Goal: Transaction & Acquisition: Purchase product/service

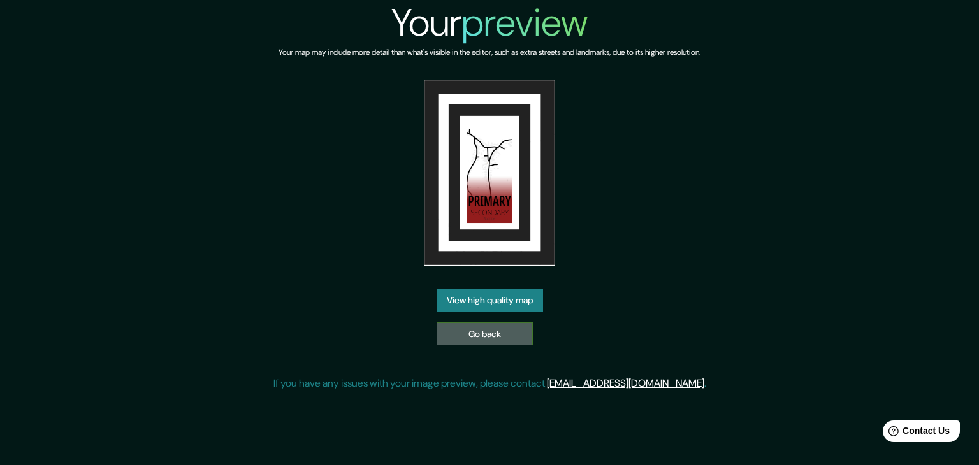
click at [471, 333] on link "Go back" at bounding box center [484, 334] width 96 height 24
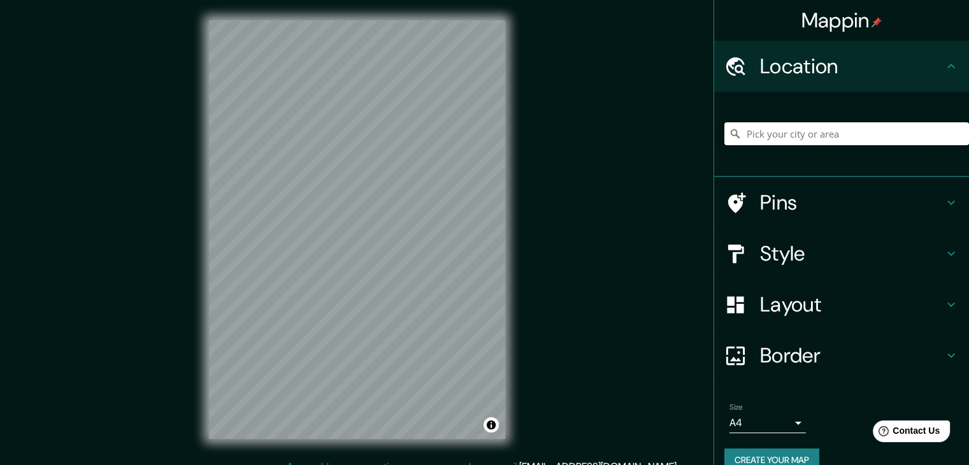
click at [788, 134] on input "Pick your city or area" at bounding box center [846, 133] width 245 height 23
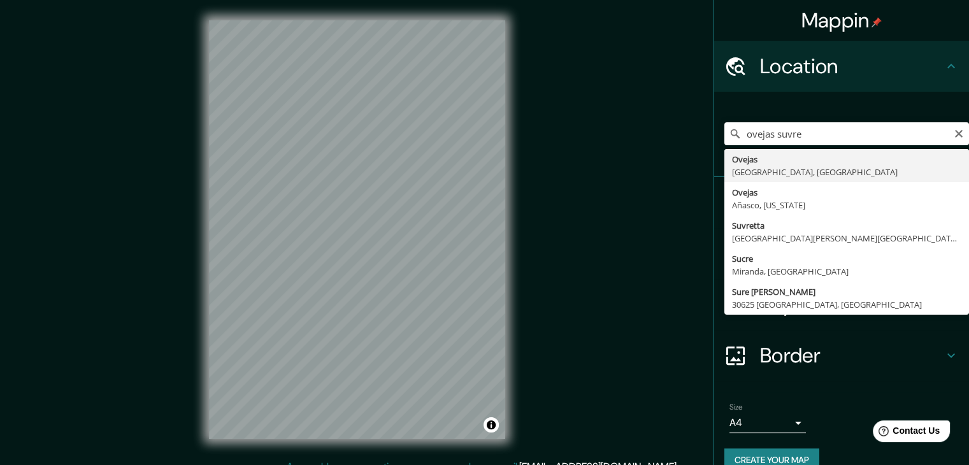
type input "Ovejas, Sucre, Colombia"
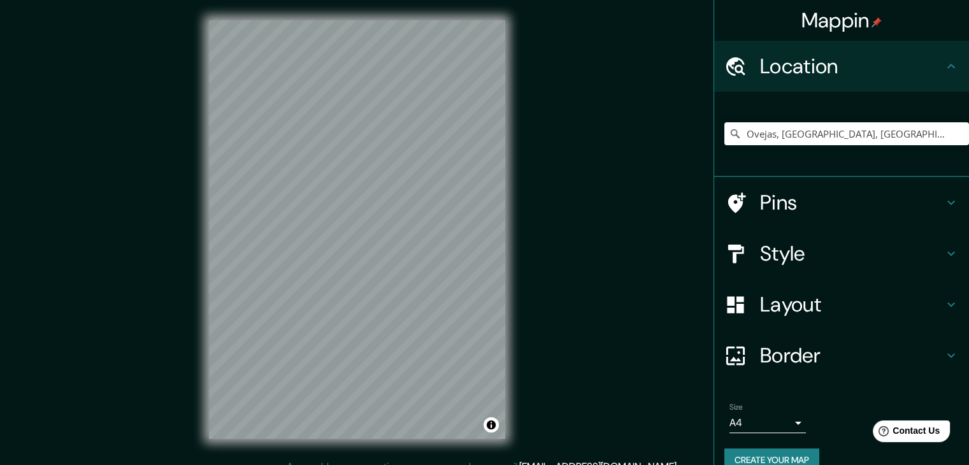
click at [835, 249] on h4 "Style" at bounding box center [851, 253] width 183 height 25
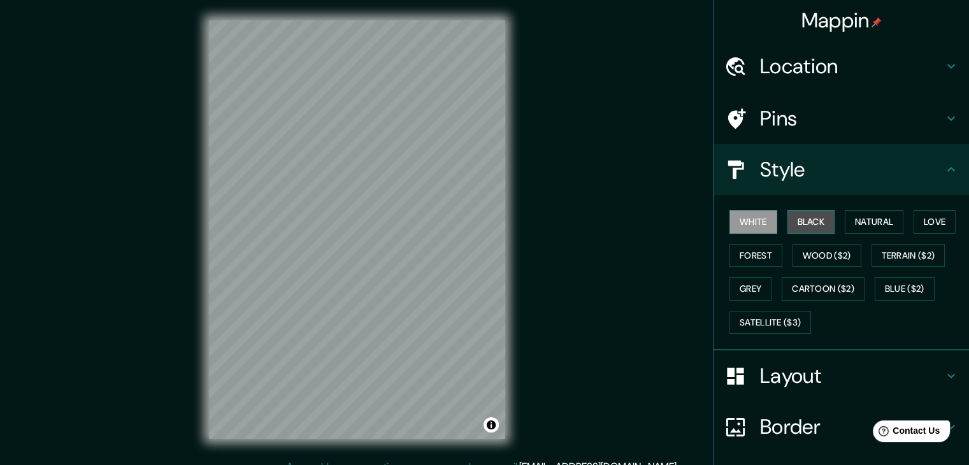
click at [808, 226] on button "Black" at bounding box center [811, 222] width 48 height 24
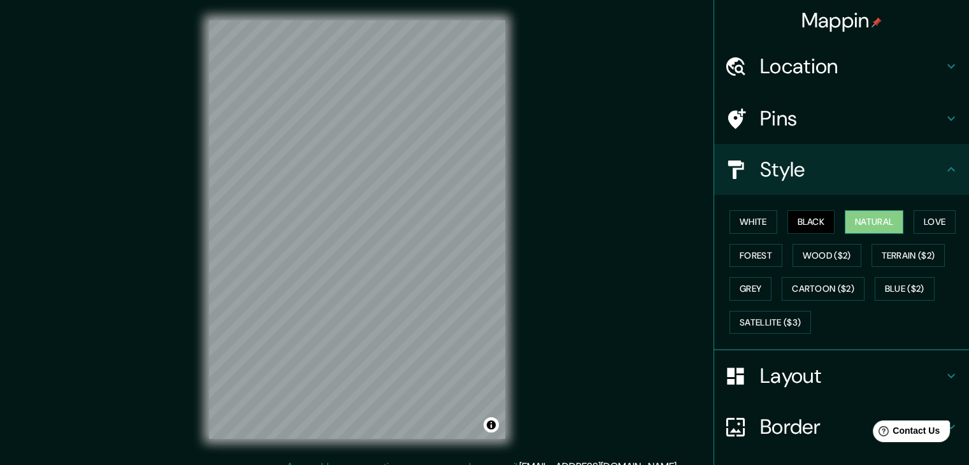
click at [877, 222] on button "Natural" at bounding box center [874, 222] width 59 height 24
click at [934, 217] on button "Love" at bounding box center [935, 222] width 42 height 24
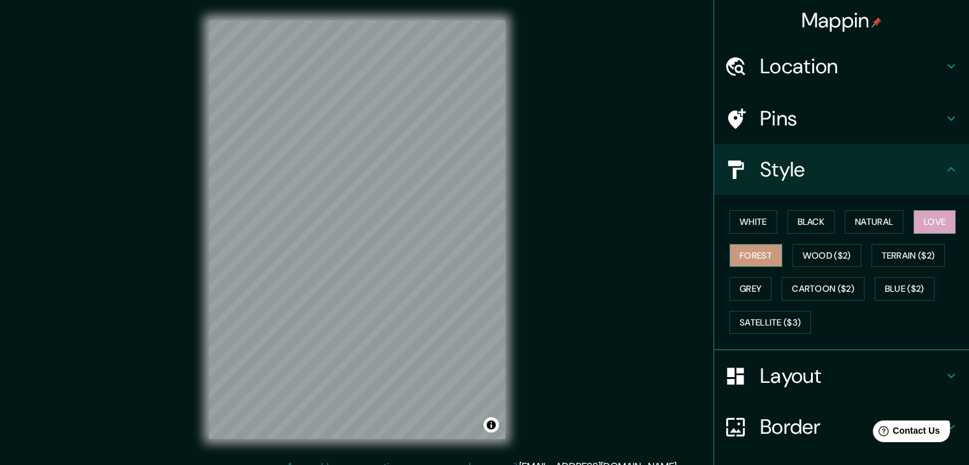
click at [756, 257] on button "Forest" at bounding box center [755, 256] width 53 height 24
click at [823, 252] on button "Wood ($2)" at bounding box center [827, 256] width 69 height 24
click at [510, 239] on div "© Mapbox © OpenStreetMap Improve this map" at bounding box center [357, 229] width 337 height 459
click at [510, 302] on div "© Mapbox © OpenStreetMap Improve this map" at bounding box center [357, 229] width 337 height 459
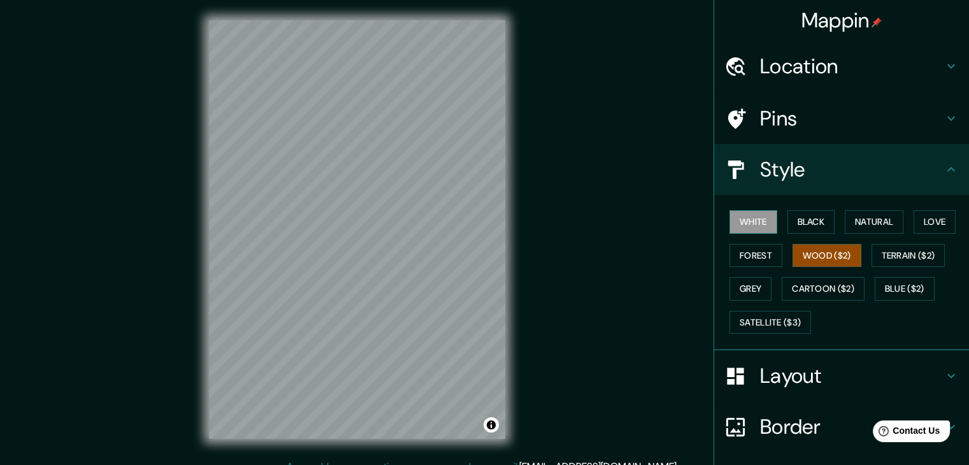
click at [748, 220] on button "White" at bounding box center [753, 222] width 48 height 24
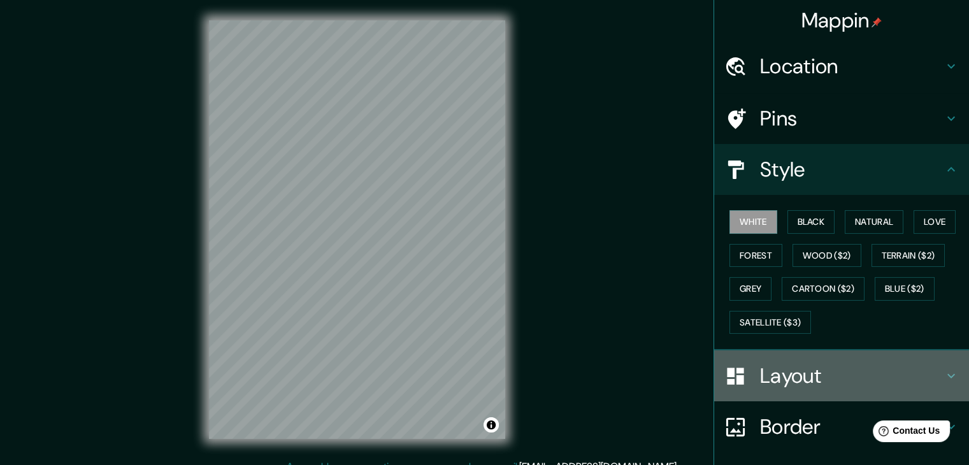
click at [807, 371] on h4 "Layout" at bounding box center [851, 375] width 183 height 25
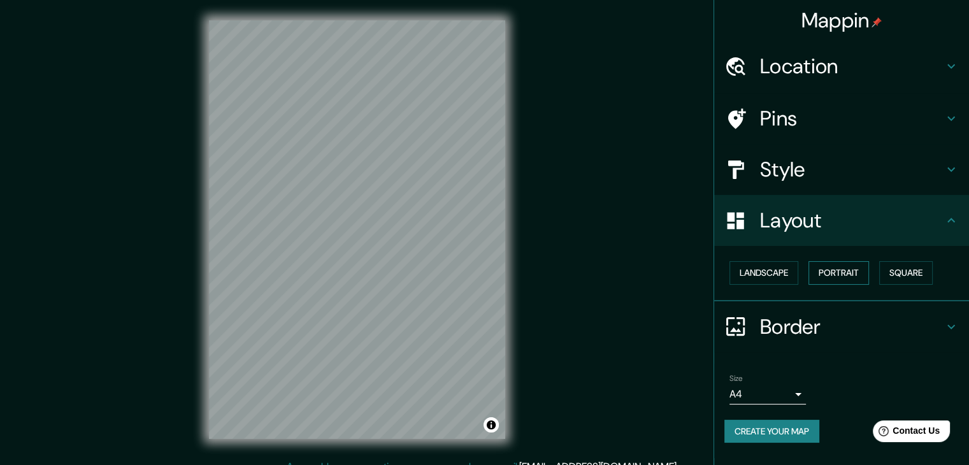
click at [842, 275] on button "Portrait" at bounding box center [838, 273] width 61 height 24
click at [898, 271] on button "Square" at bounding box center [906, 273] width 54 height 24
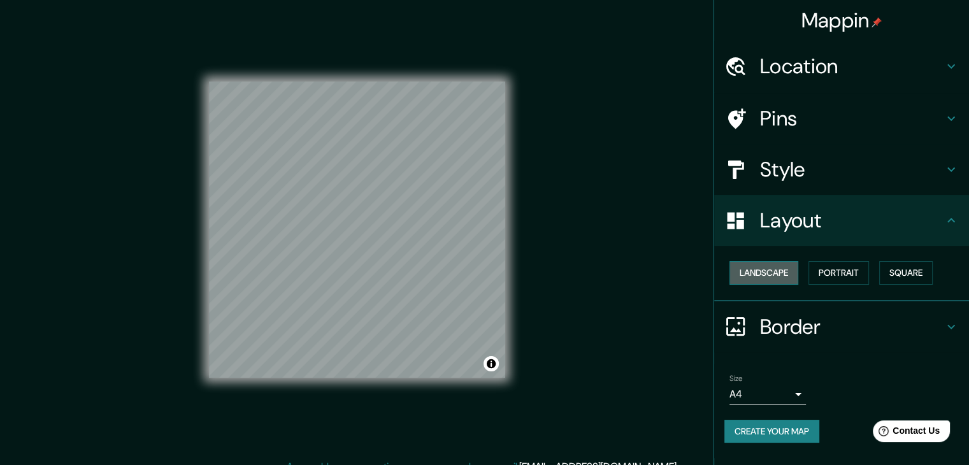
click at [768, 274] on button "Landscape" at bounding box center [763, 273] width 69 height 24
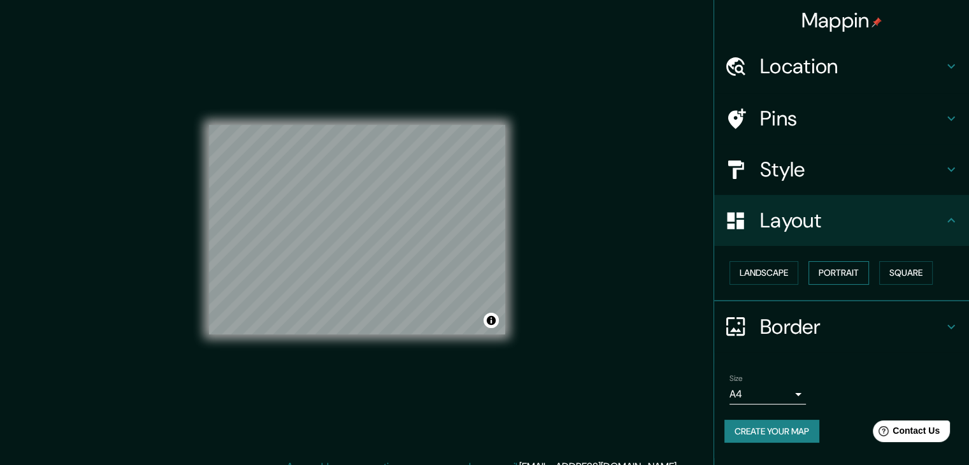
click at [861, 267] on button "Portrait" at bounding box center [838, 273] width 61 height 24
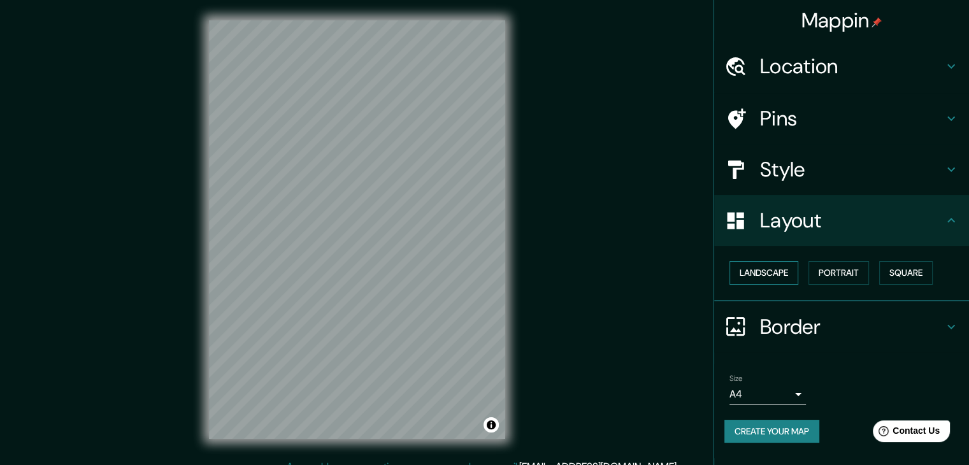
click at [771, 275] on button "Landscape" at bounding box center [763, 273] width 69 height 24
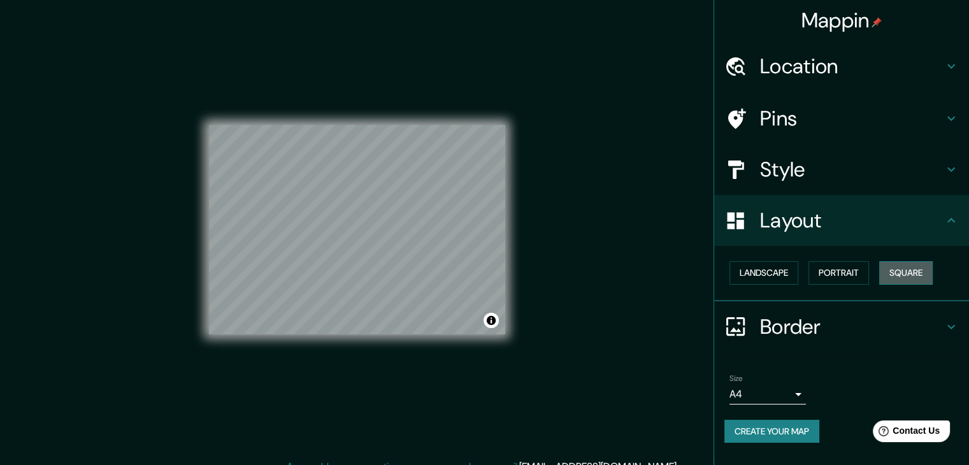
click at [913, 267] on button "Square" at bounding box center [906, 273] width 54 height 24
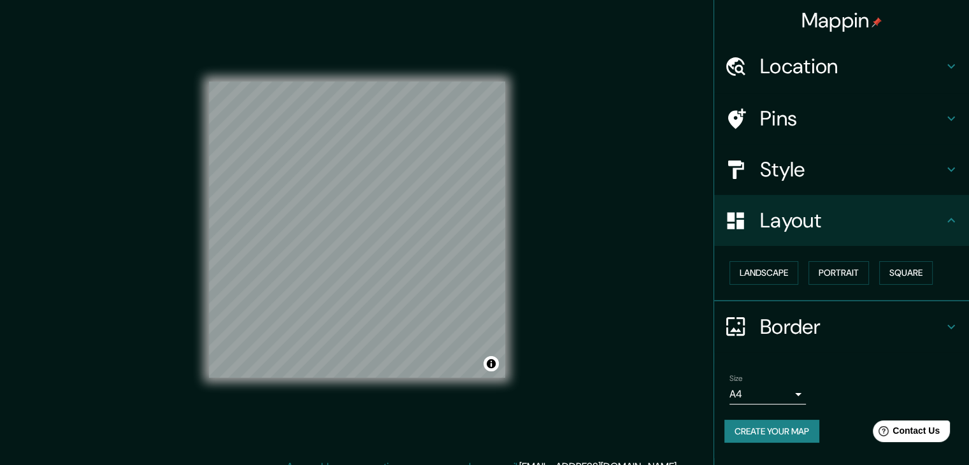
click at [798, 396] on body "Mappin Location Ovejas, Sucre, Colombia Pins Style Layout Landscape Portrait Sq…" at bounding box center [484, 232] width 969 height 465
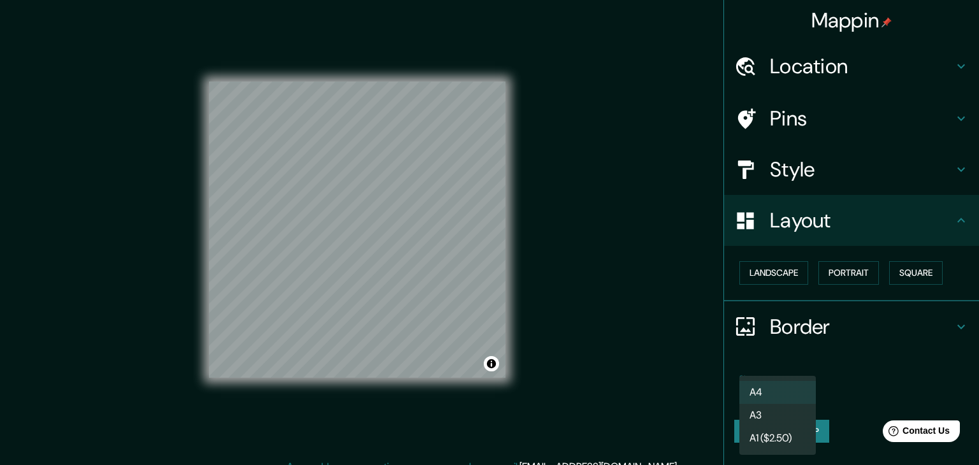
click at [777, 413] on li "A3" at bounding box center [777, 415] width 76 height 23
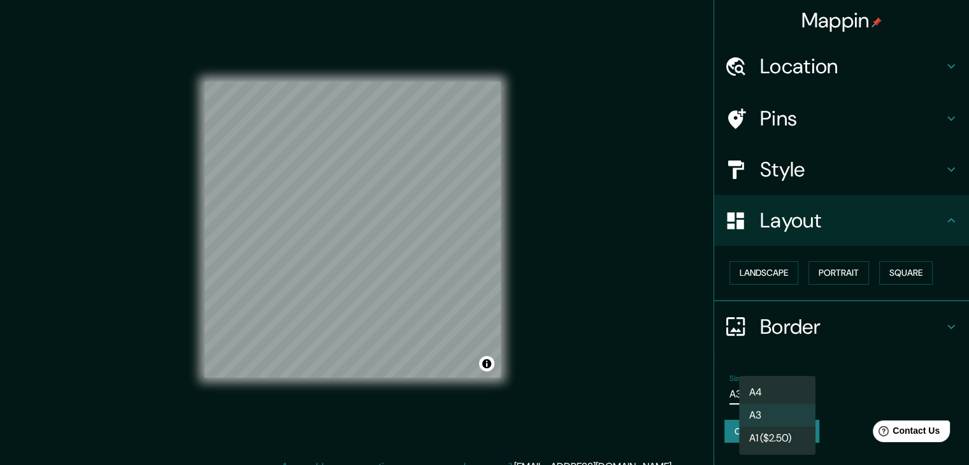
click at [802, 393] on body "Mappin Location Ovejas, Sucre, Colombia Pins Style Layout Landscape Portrait Sq…" at bounding box center [484, 232] width 969 height 465
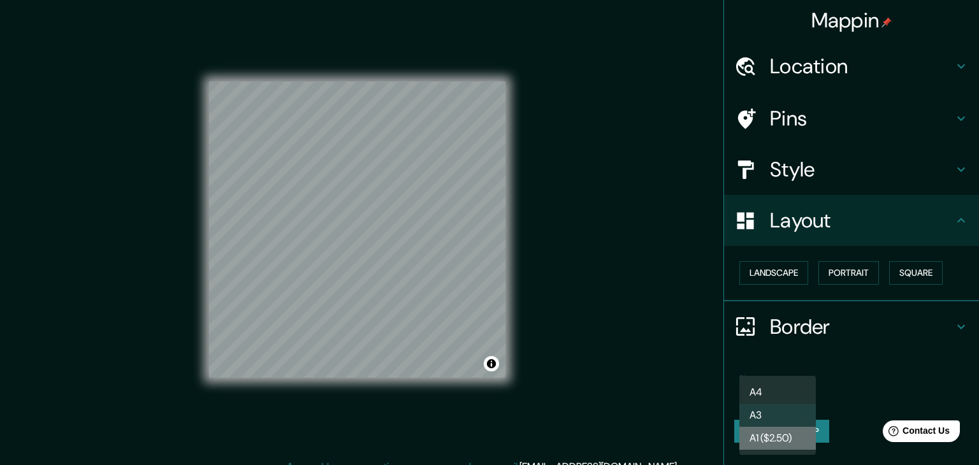
drag, startPoint x: 775, startPoint y: 439, endPoint x: 770, endPoint y: 433, distance: 7.3
click at [774, 439] on li "A1 ($2.50)" at bounding box center [777, 438] width 76 height 23
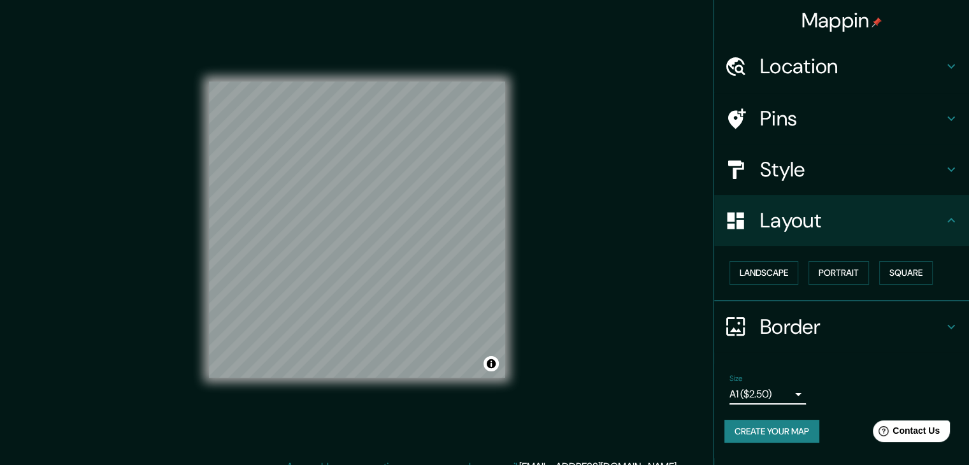
click at [797, 388] on body "Mappin Location Ovejas, Sucre, Colombia Pins Style Layout Landscape Portrait Sq…" at bounding box center [484, 232] width 969 height 465
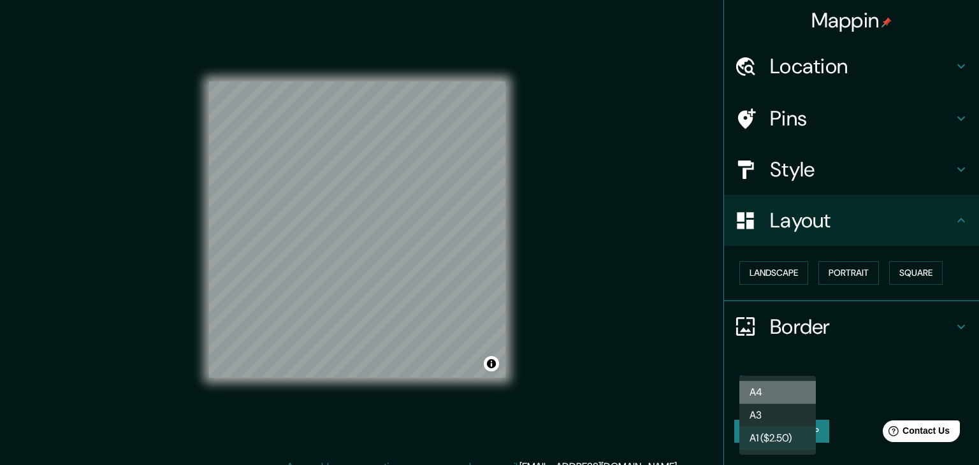
click at [771, 389] on li "A4" at bounding box center [777, 392] width 76 height 23
type input "single"
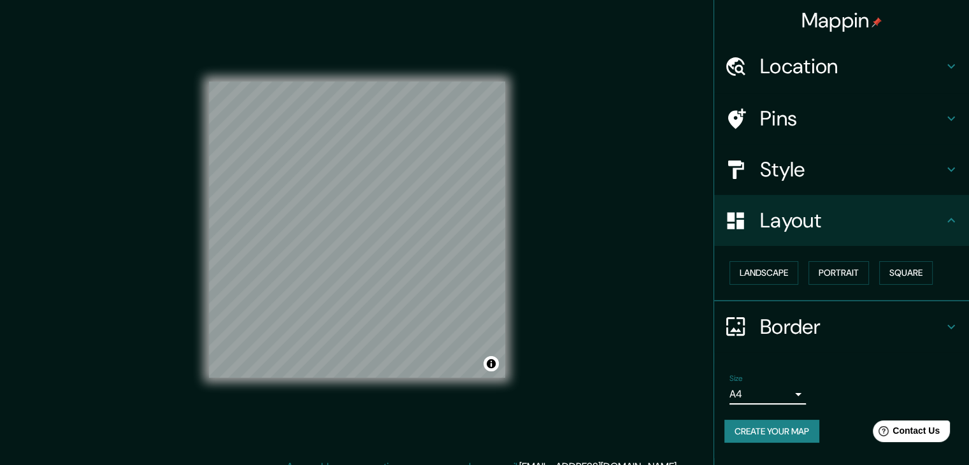
click at [951, 115] on icon at bounding box center [950, 118] width 15 height 15
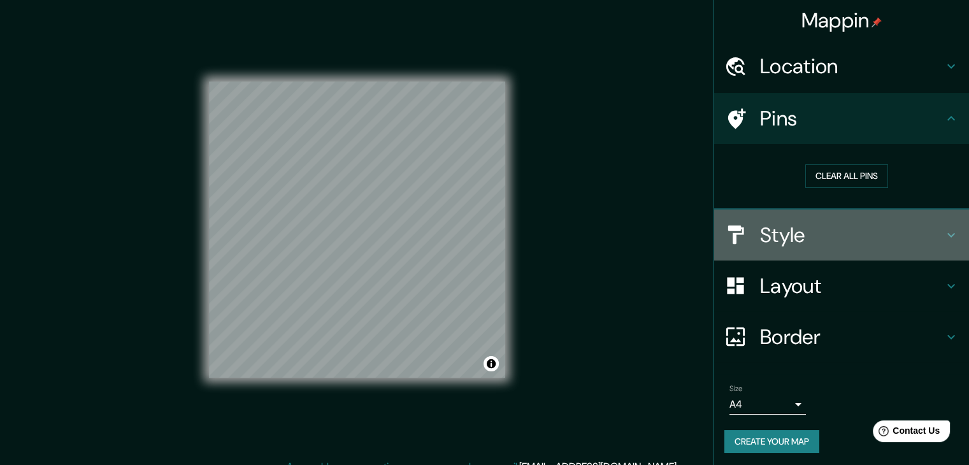
click at [943, 230] on icon at bounding box center [950, 234] width 15 height 15
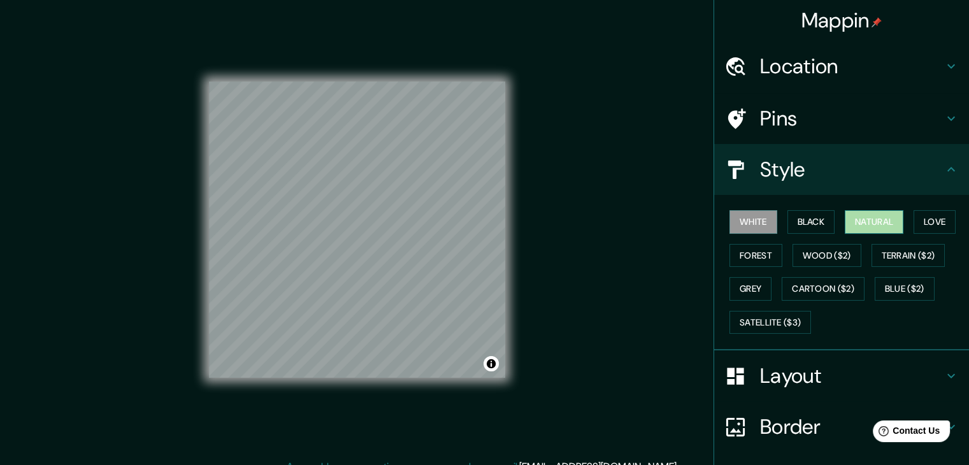
click at [881, 221] on button "Natural" at bounding box center [874, 222] width 59 height 24
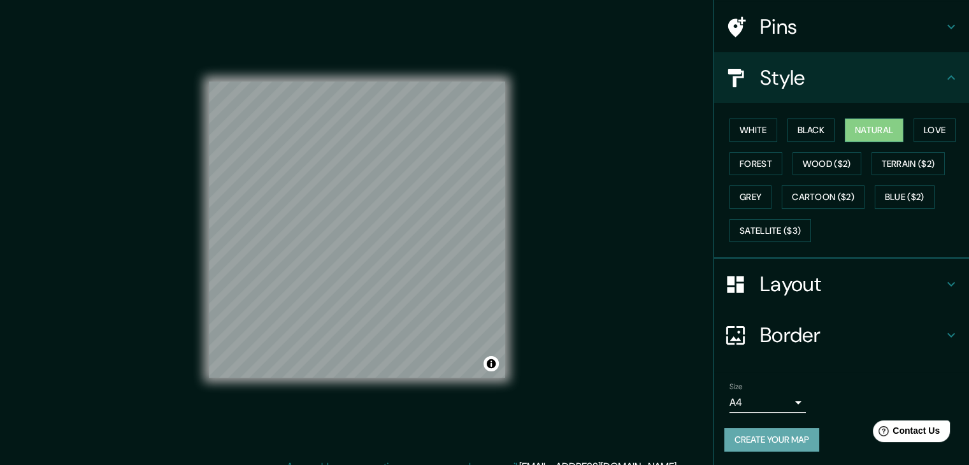
click at [772, 444] on button "Create your map" at bounding box center [771, 440] width 95 height 24
